Goal: Task Accomplishment & Management: Use online tool/utility

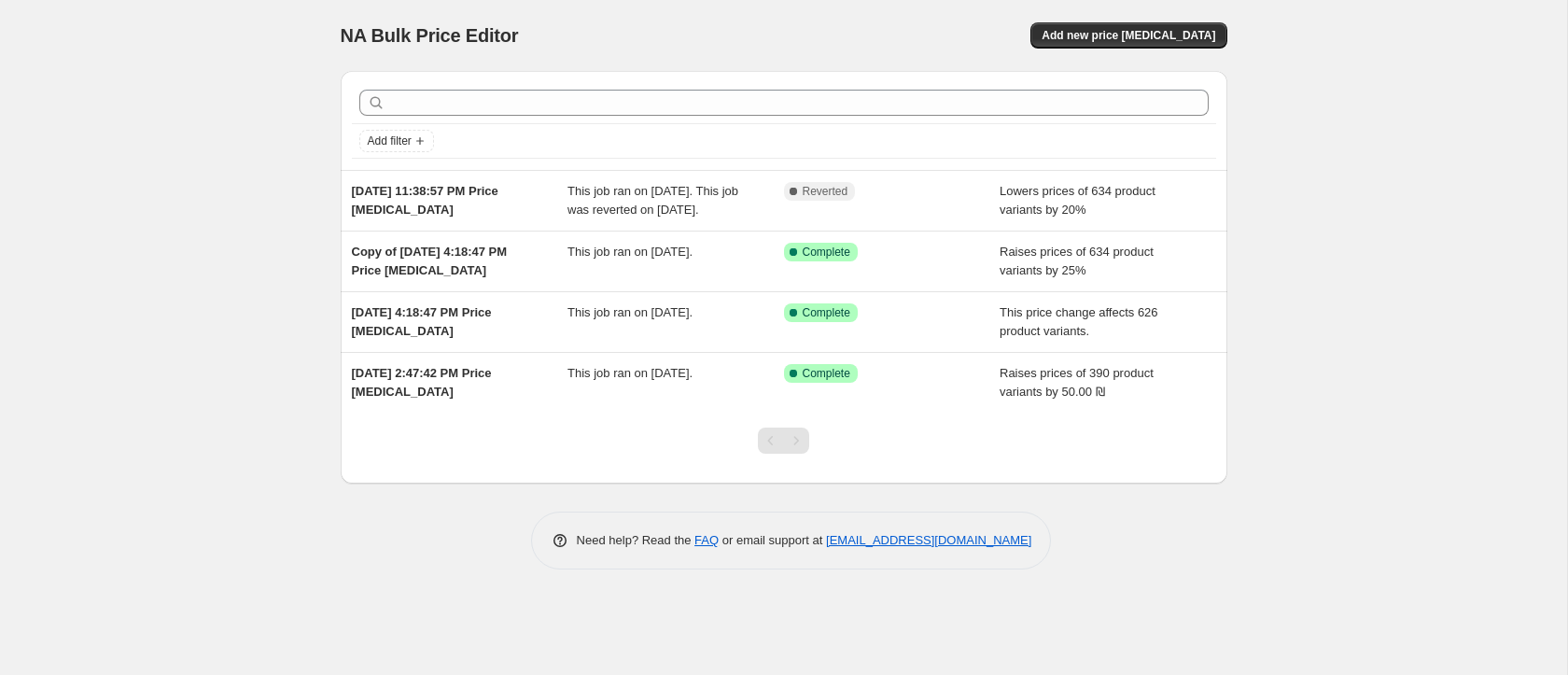
drag, startPoint x: 1117, startPoint y: 29, endPoint x: 726, endPoint y: 42, distance: 391.2
click at [727, 44] on div "NA Bulk Price Editor Add new price [MEDICAL_DATA]" at bounding box center [784, 36] width 887 height 26
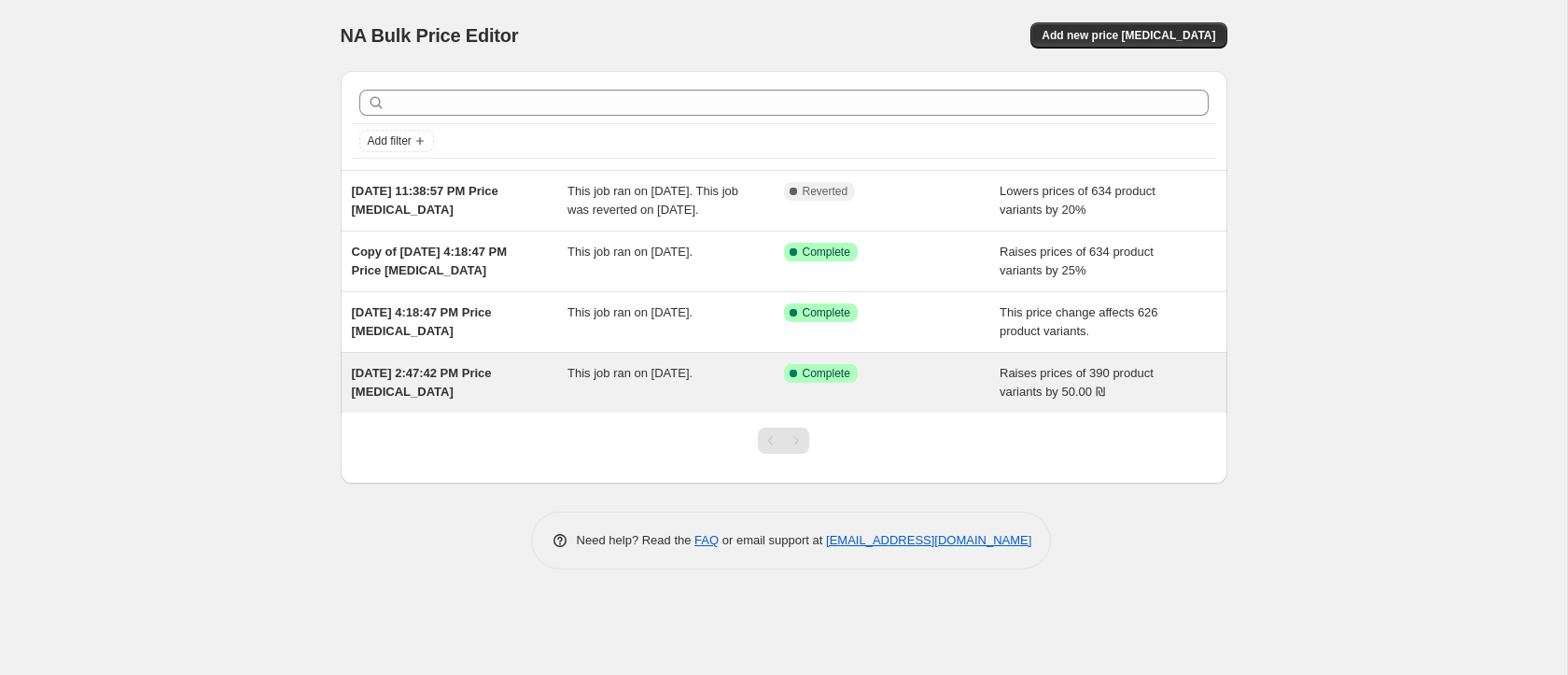
click at [918, 401] on div "Success Complete Complete" at bounding box center [892, 383] width 216 height 38
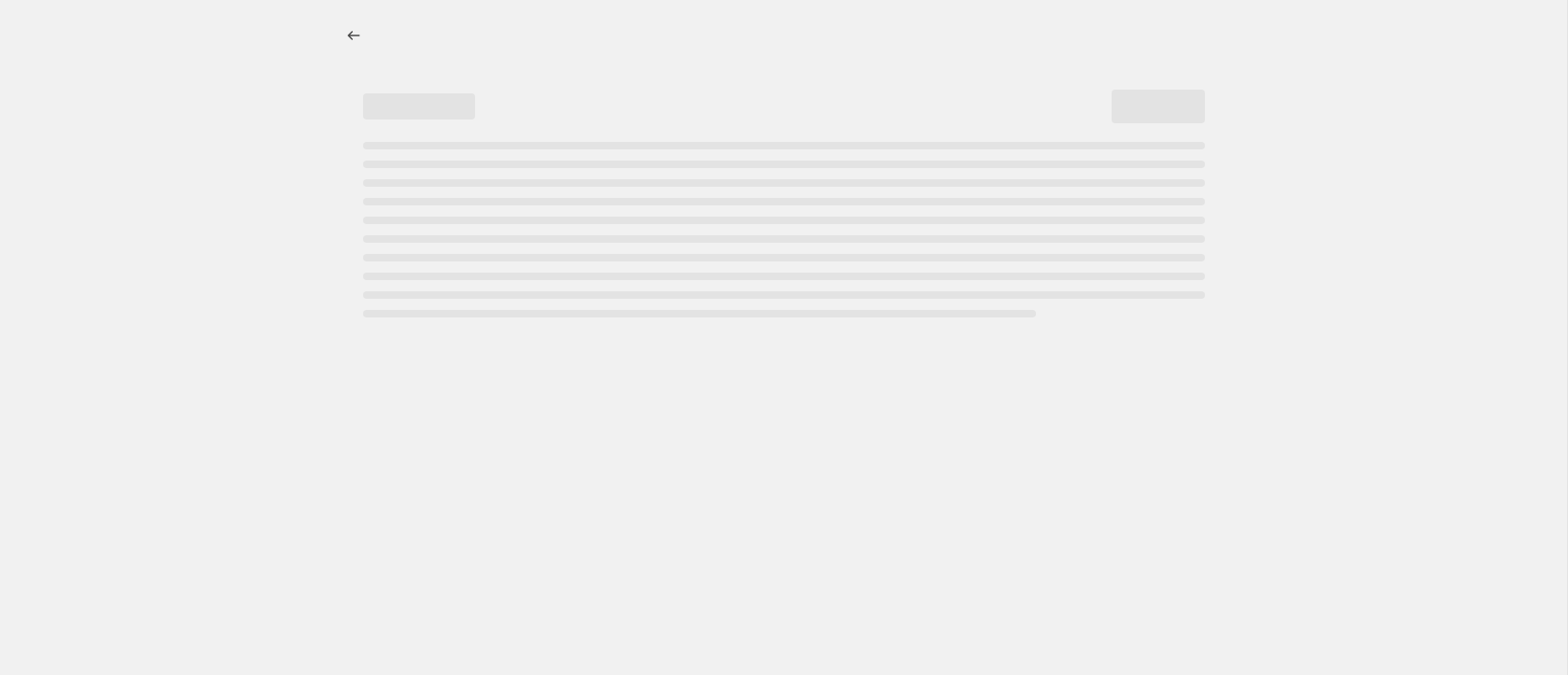
select select "by"
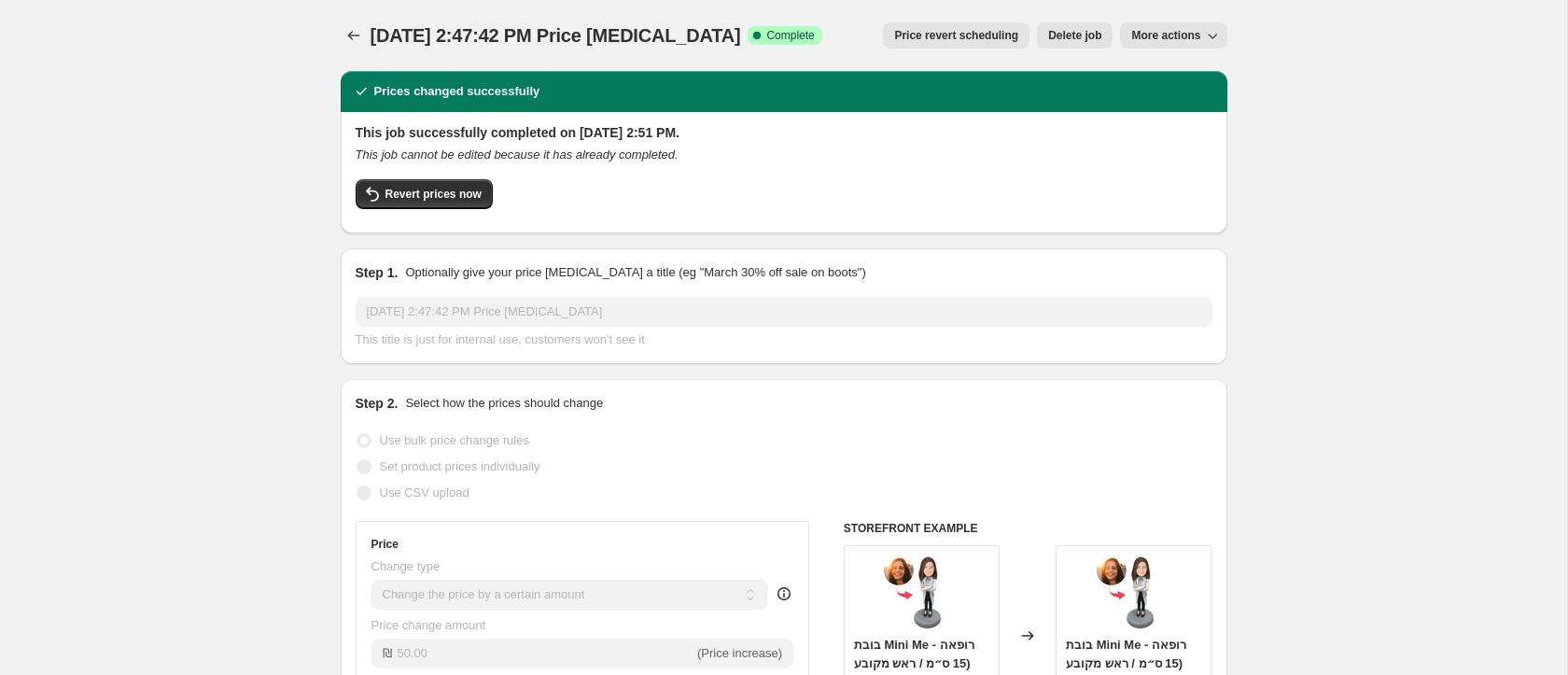
click at [1164, 43] on button "More actions" at bounding box center [1172, 36] width 106 height 26
click at [1168, 78] on span "Copy to new job" at bounding box center [1173, 74] width 86 height 14
select select "by"
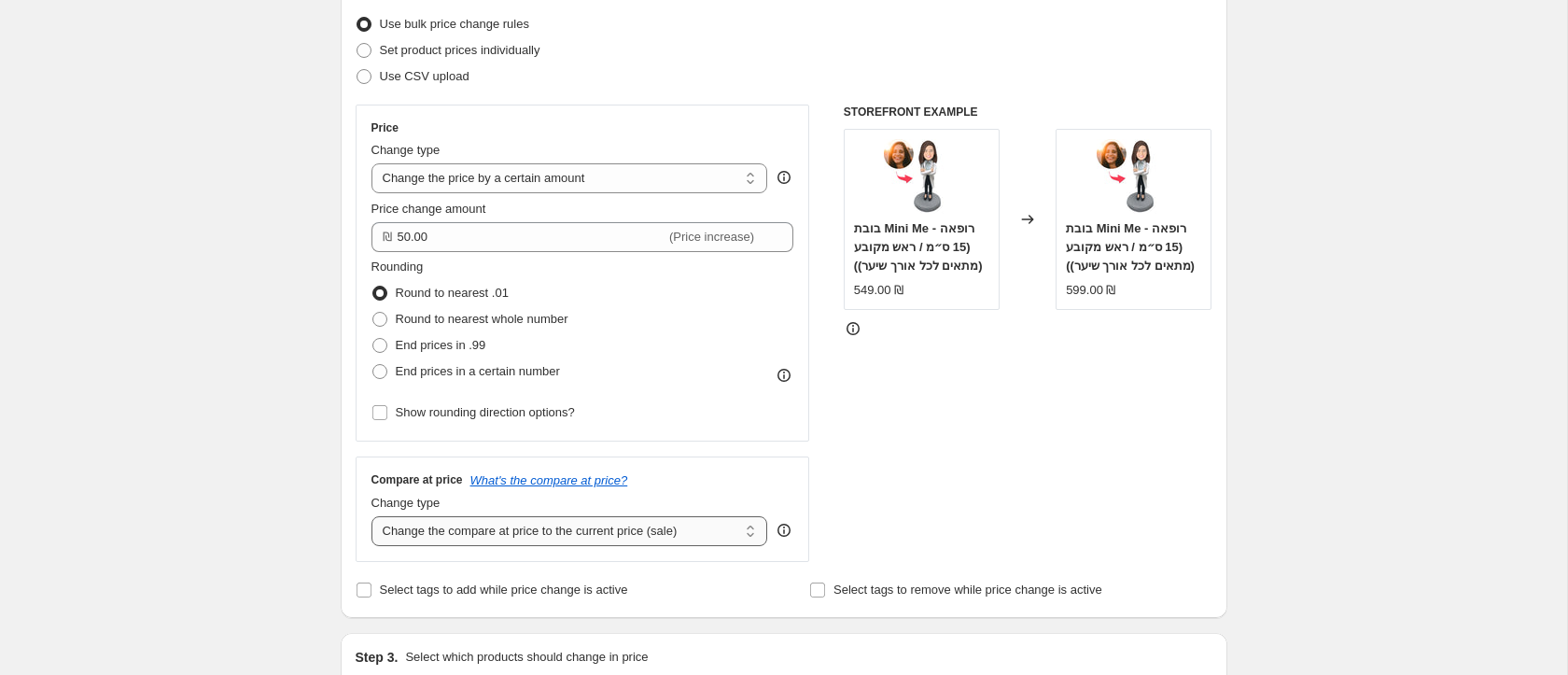
scroll to position [215, 0]
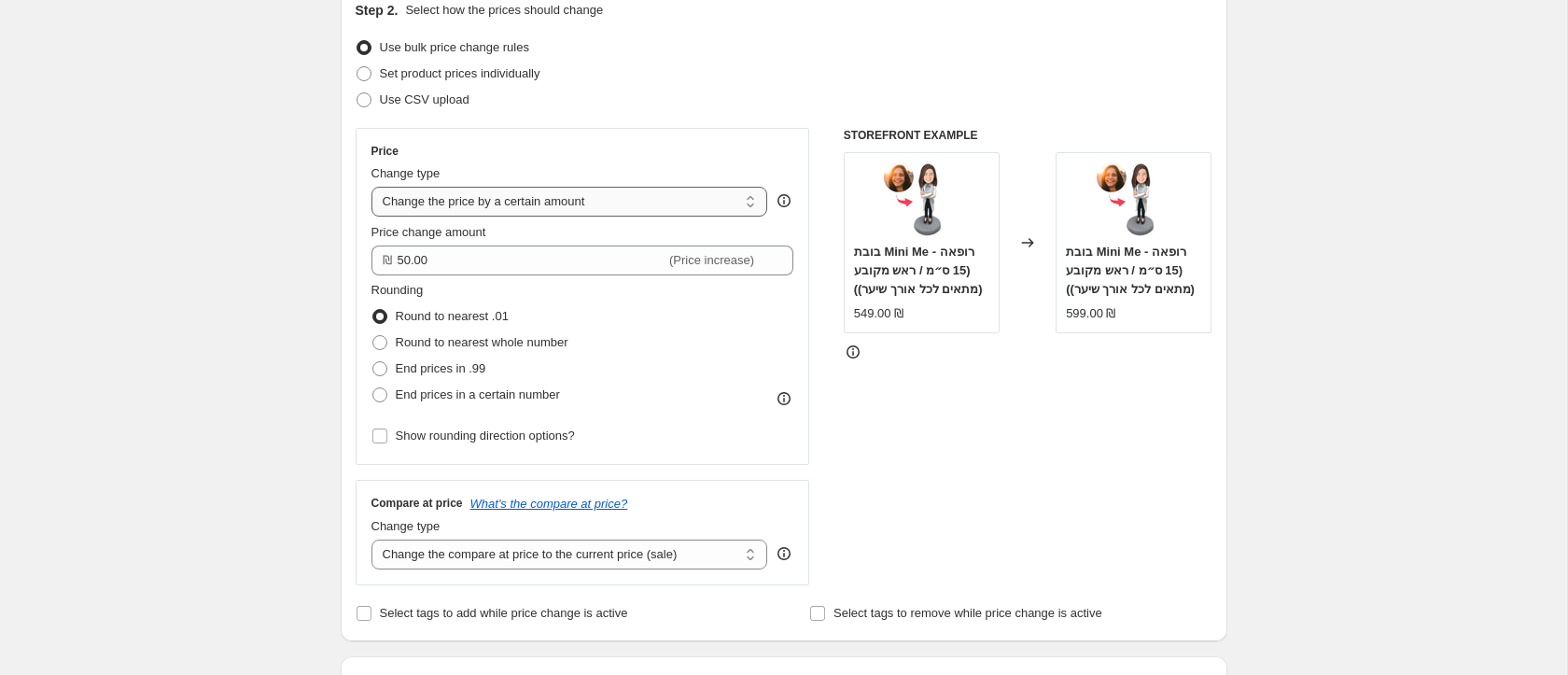
click at [505, 209] on select "Change the price to a certain amount Change the price by a certain amount Chang…" at bounding box center [569, 202] width 396 height 30
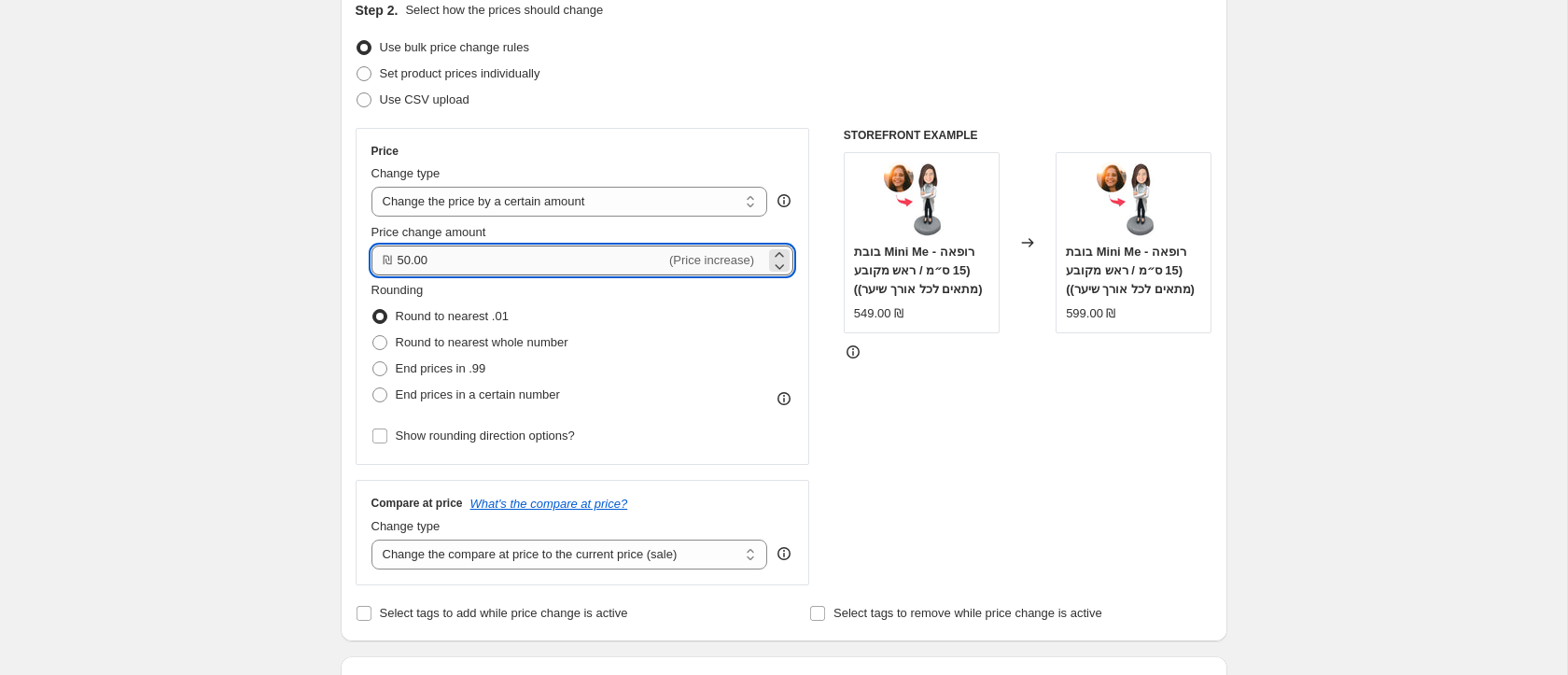
click at [447, 254] on input "50.00" at bounding box center [532, 260] width 269 height 30
click at [447, 253] on input "50.00" at bounding box center [532, 260] width 269 height 30
type input "-50.00"
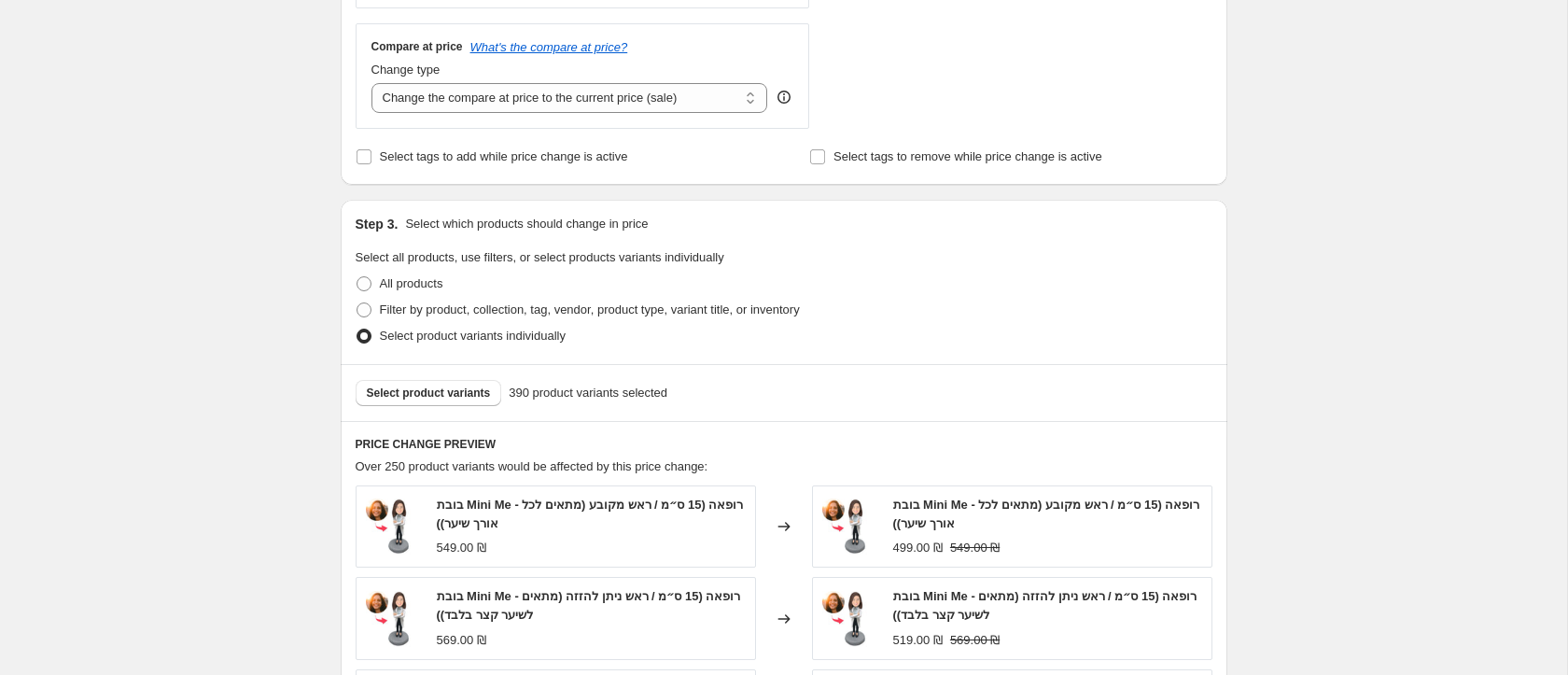
scroll to position [814, 0]
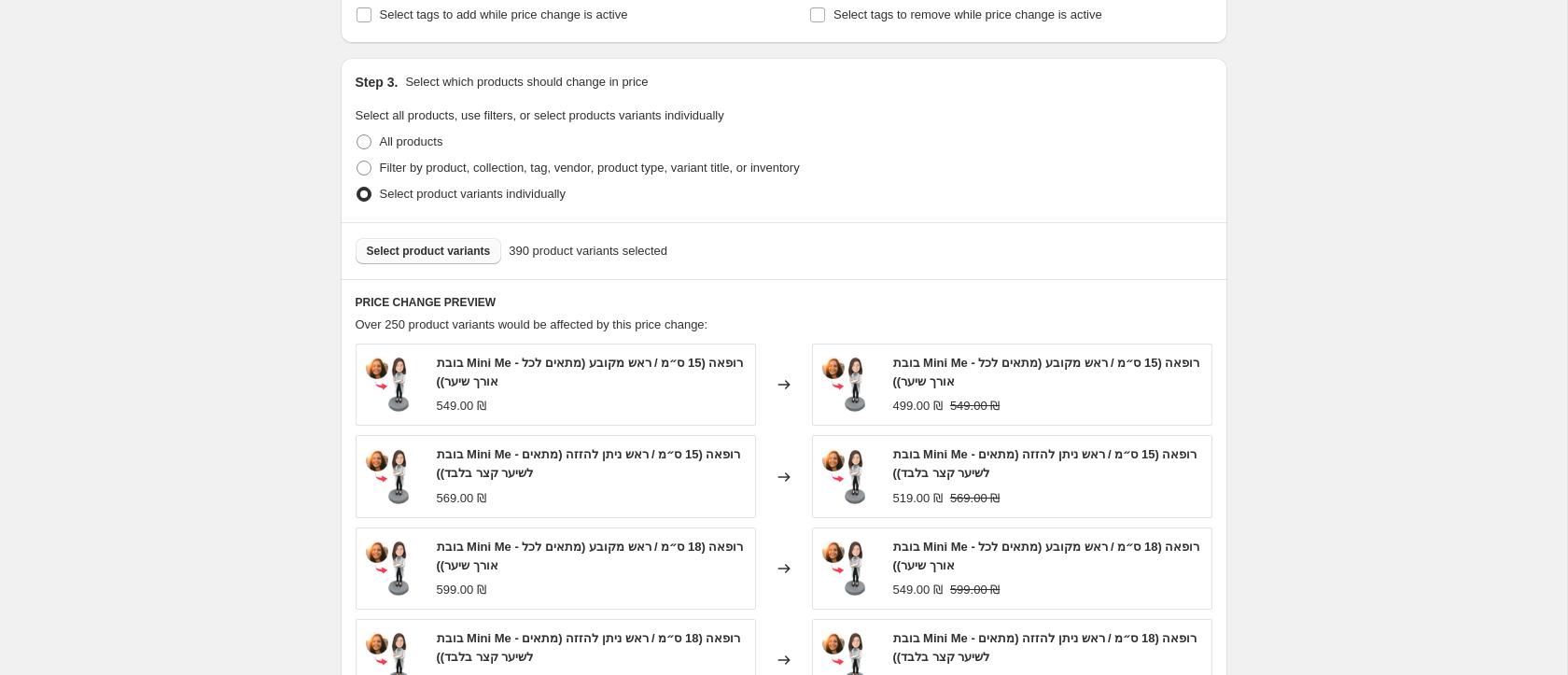
click at [408, 256] on span "Select product variants" at bounding box center [428, 251] width 124 height 15
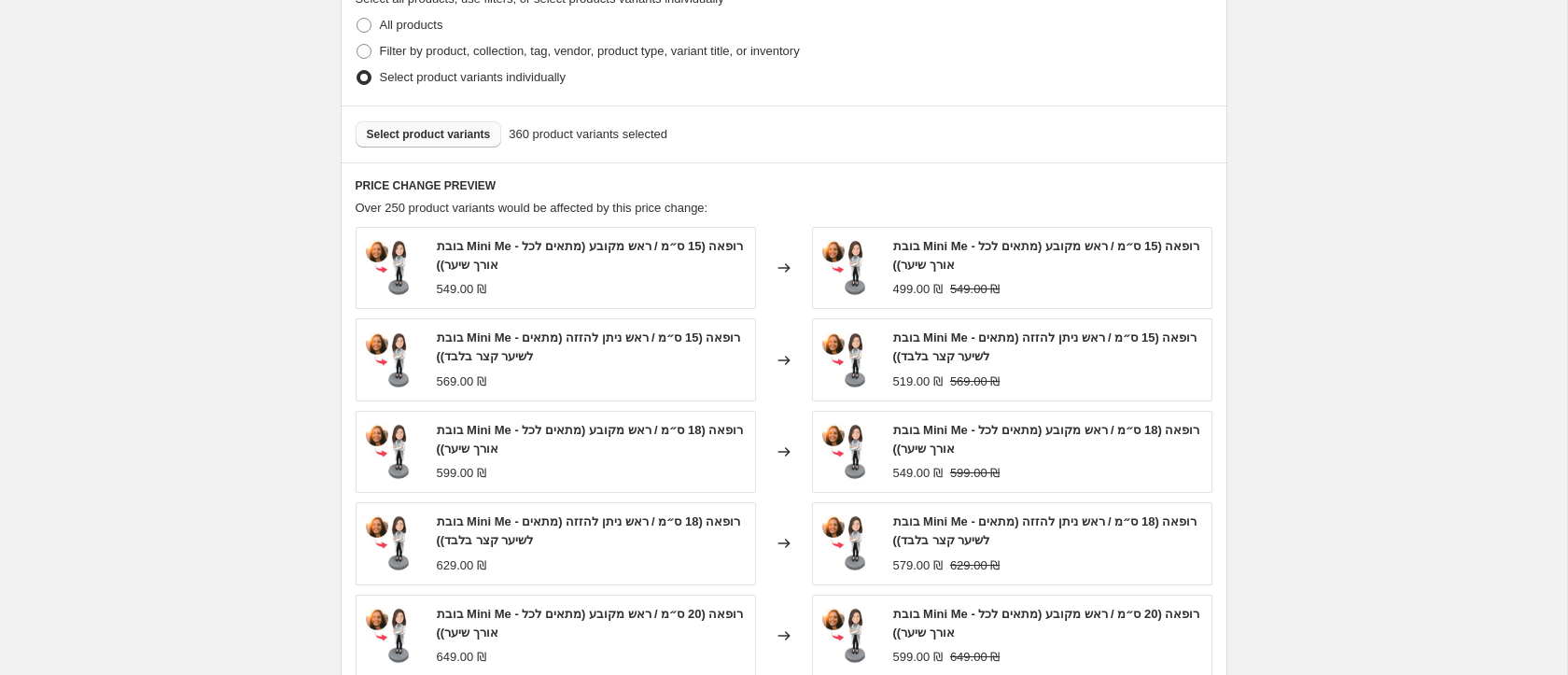
scroll to position [1279, 0]
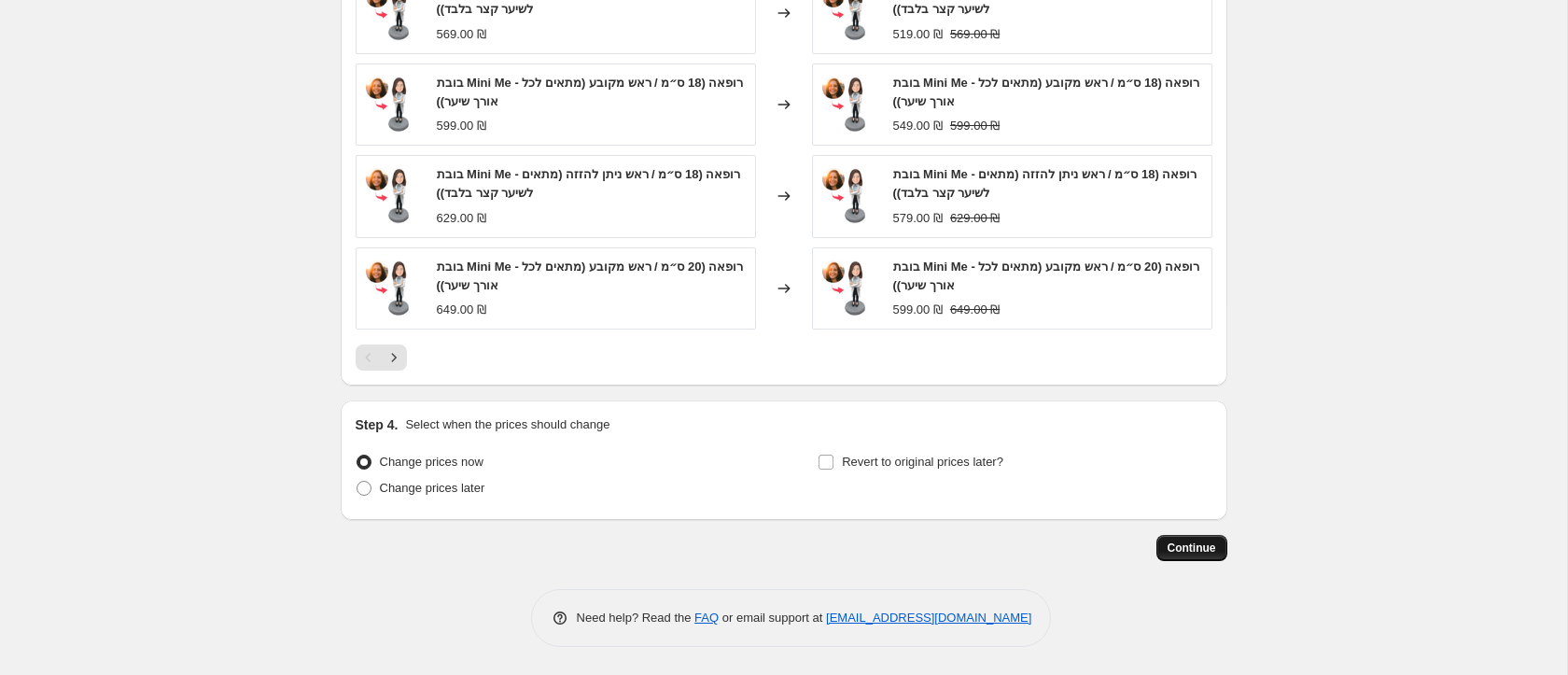
click at [1201, 547] on span "Continue" at bounding box center [1191, 548] width 49 height 15
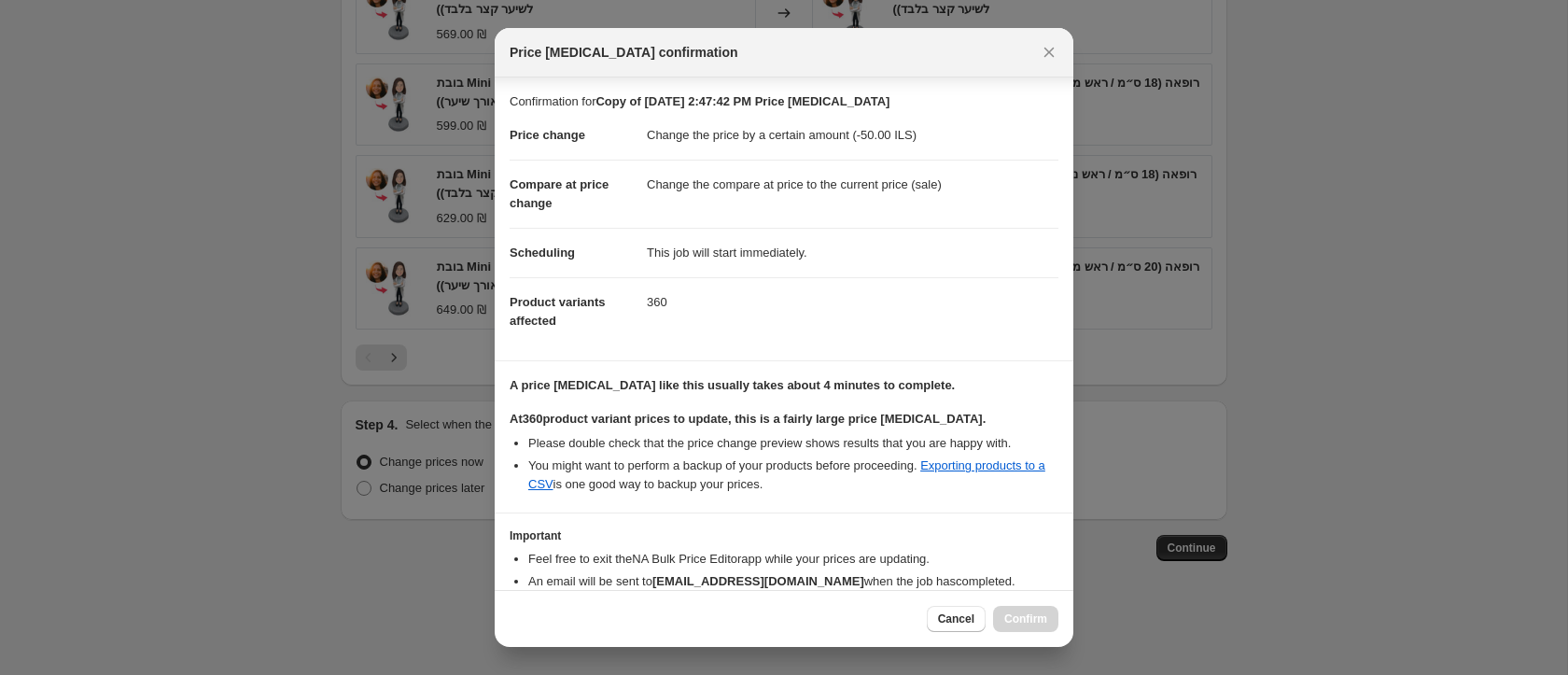
scroll to position [99, 0]
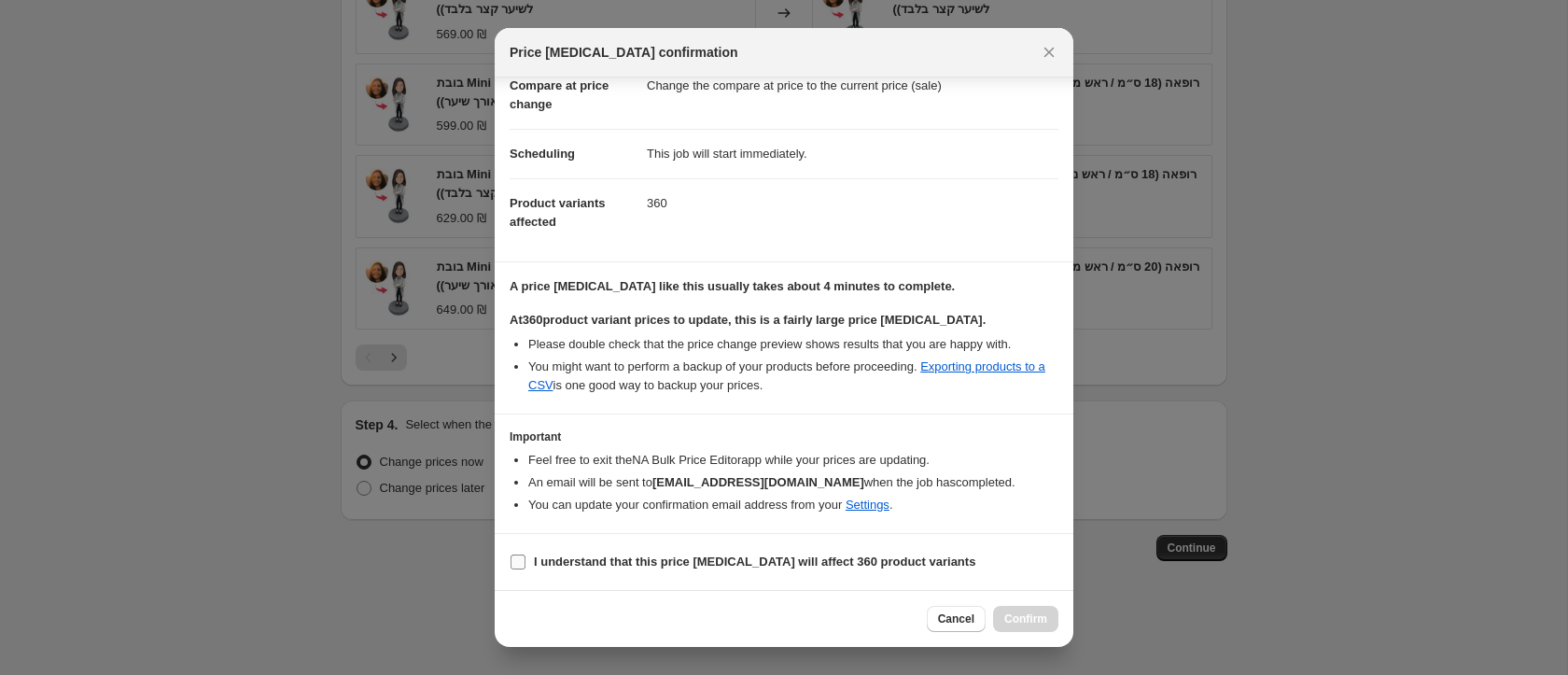
click at [900, 557] on b "I understand that this price [MEDICAL_DATA] will affect 360 product variants" at bounding box center [754, 561] width 442 height 14
click at [525, 557] on input "I understand that this price [MEDICAL_DATA] will affect 360 product variants" at bounding box center [518, 562] width 15 height 15
checkbox input "true"
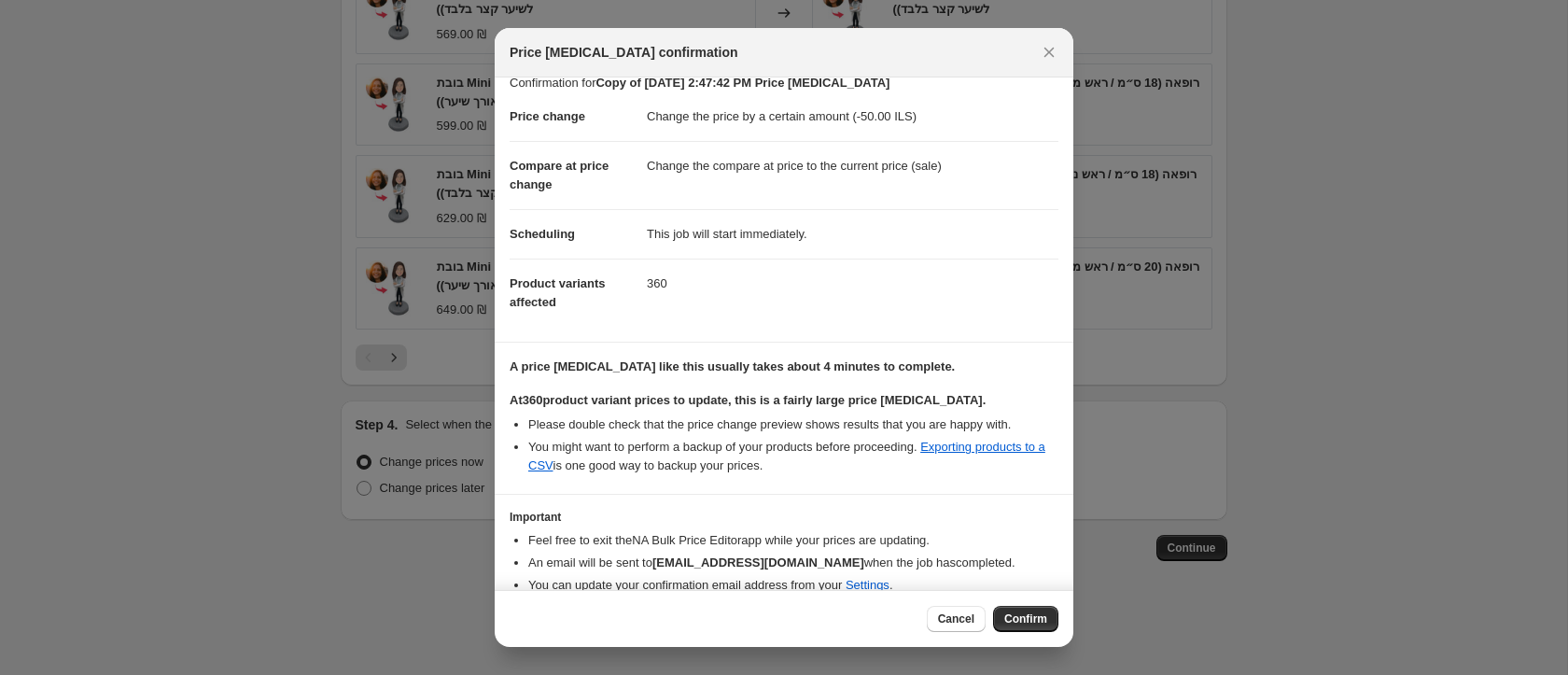
scroll to position [0, 0]
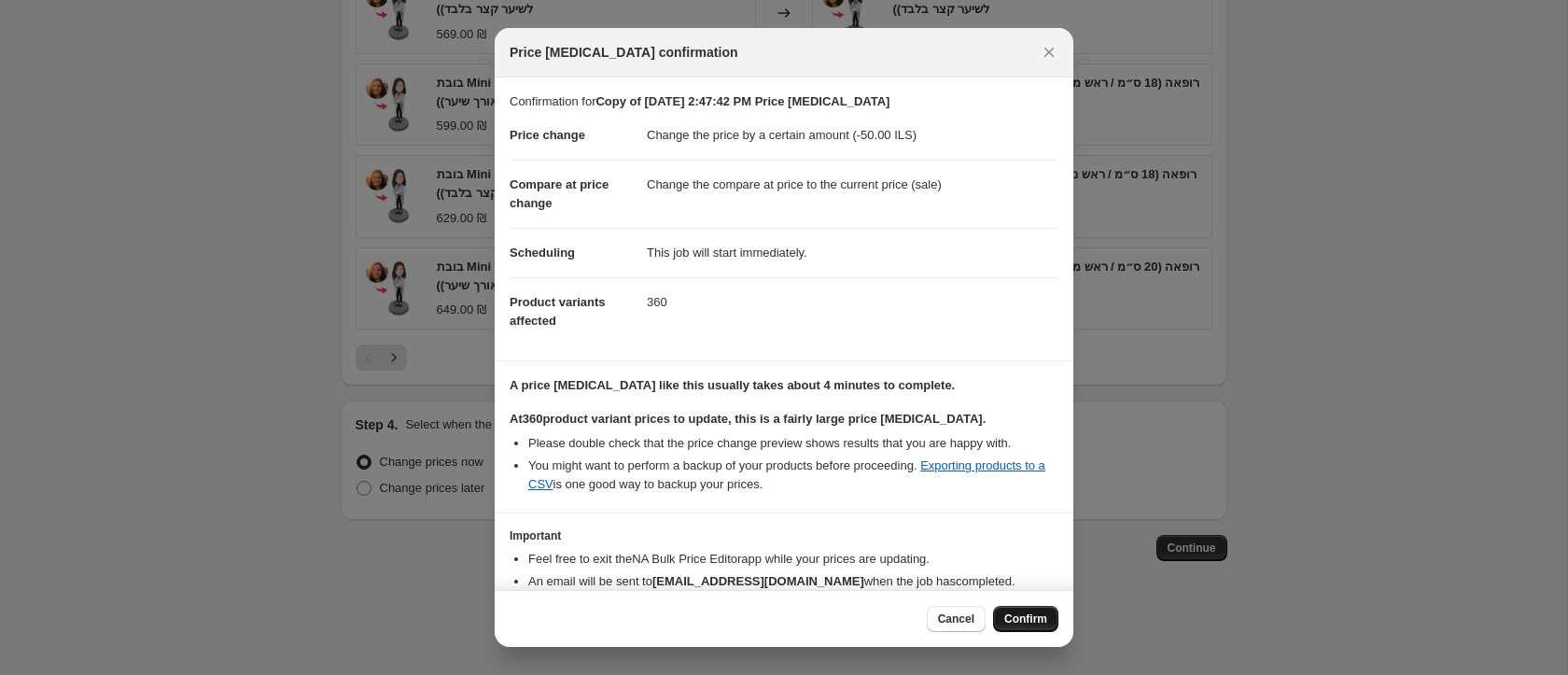
click at [1032, 621] on span "Confirm" at bounding box center [1026, 620] width 43 height 15
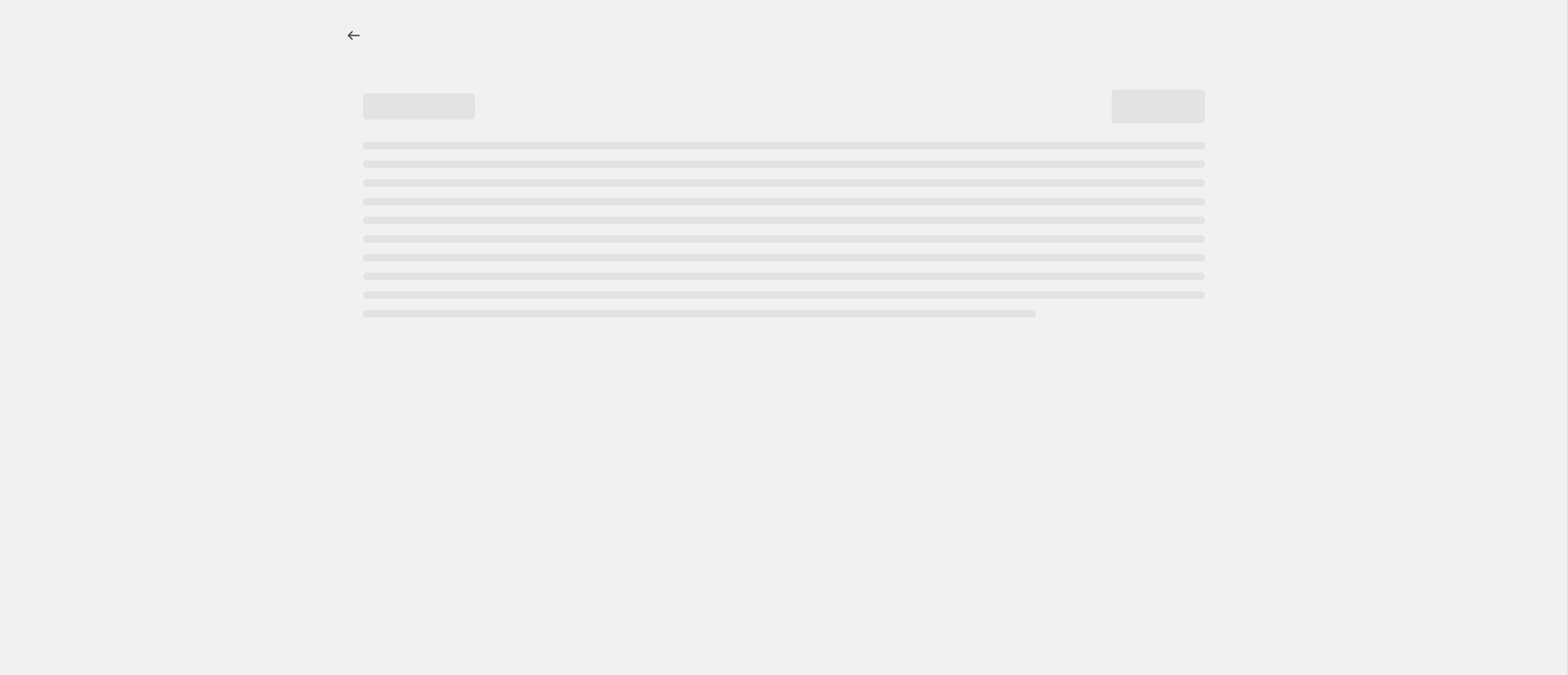
select select "by"
